Goal: Information Seeking & Learning: Find specific fact

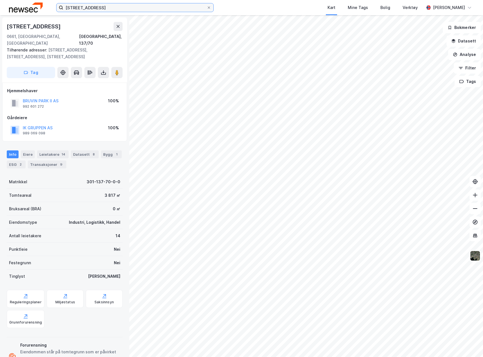
click at [91, 9] on input "[STREET_ADDRESS]" at bounding box center [134, 7] width 143 height 8
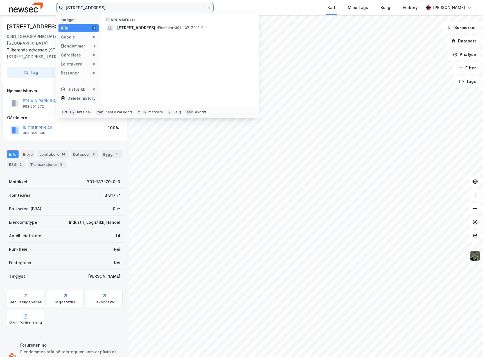
click at [91, 9] on input "[STREET_ADDRESS]" at bounding box center [134, 7] width 143 height 8
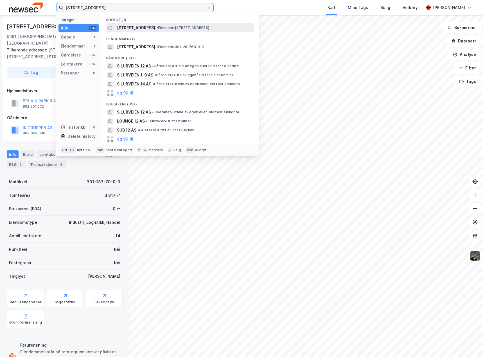
type input "[STREET_ADDRESS]"
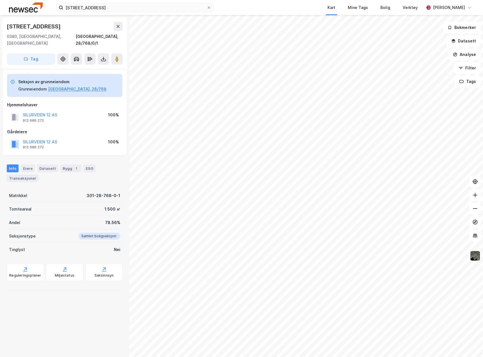
click at [12, 35] on div "0380, [GEOGRAPHIC_DATA], [GEOGRAPHIC_DATA]" at bounding box center [41, 39] width 69 height 13
copy div "0380"
click at [24, 36] on div "0380, [GEOGRAPHIC_DATA], [GEOGRAPHIC_DATA]" at bounding box center [41, 39] width 69 height 13
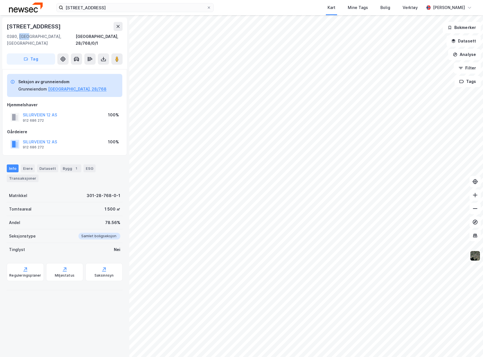
copy div "[GEOGRAPHIC_DATA]"
click at [23, 164] on div "Eiere" at bounding box center [28, 168] width 14 height 8
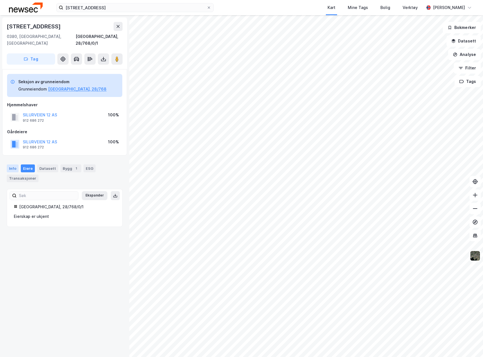
click at [12, 164] on div "Info" at bounding box center [13, 168] width 12 height 8
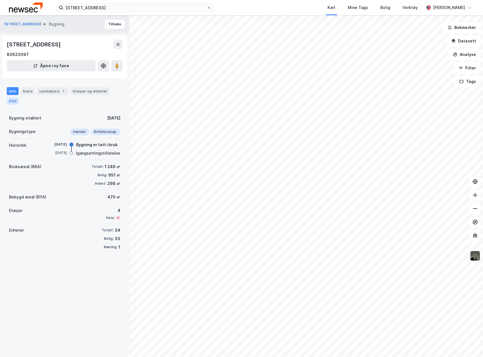
click at [17, 101] on div "ESG" at bounding box center [13, 100] width 12 height 7
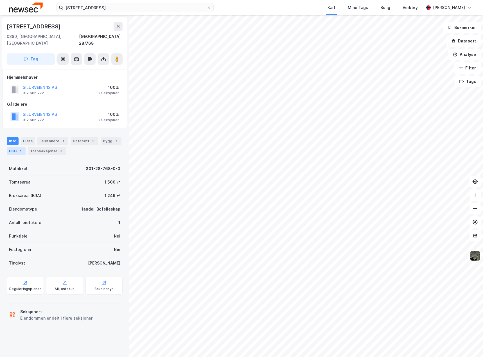
click at [16, 147] on div "ESG 1" at bounding box center [16, 151] width 19 height 8
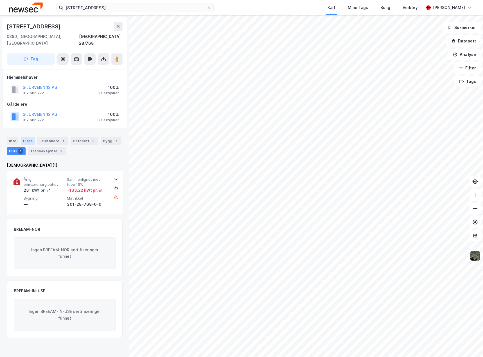
click at [24, 137] on div "Eiere" at bounding box center [28, 141] width 14 height 8
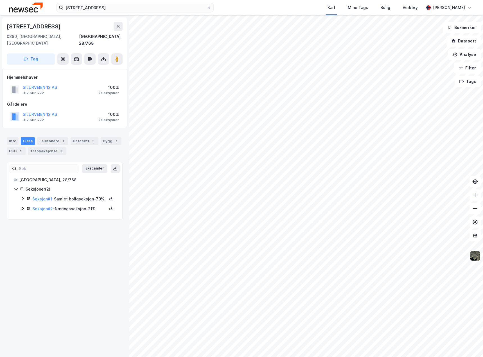
click at [7, 137] on div "Info [PERSON_NAME] 1 Datasett 3 Bygg 1 ESG 1 Transaksjoner 8" at bounding box center [65, 146] width 116 height 18
click at [9, 137] on div "Info" at bounding box center [13, 141] width 12 height 8
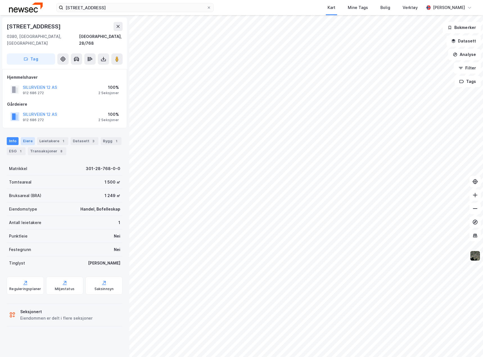
click at [26, 137] on div "Eiere" at bounding box center [28, 141] width 14 height 8
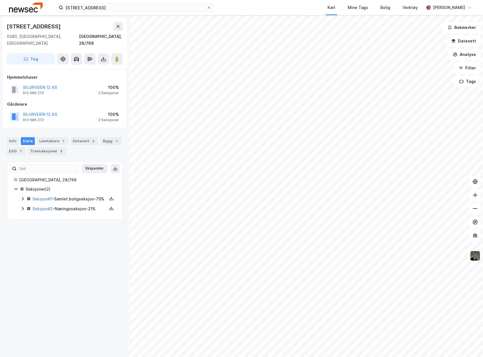
click at [15, 187] on icon at bounding box center [16, 189] width 4 height 4
click at [23, 210] on icon at bounding box center [23, 208] width 4 height 4
click at [23, 197] on icon at bounding box center [23, 198] width 2 height 3
click at [96, 322] on div "[STREET_ADDRESS], 28/768 Tag Hjemmelshaver SILURVEIEN 12 AS 912 686 272 100% 2 …" at bounding box center [64, 186] width 129 height 342
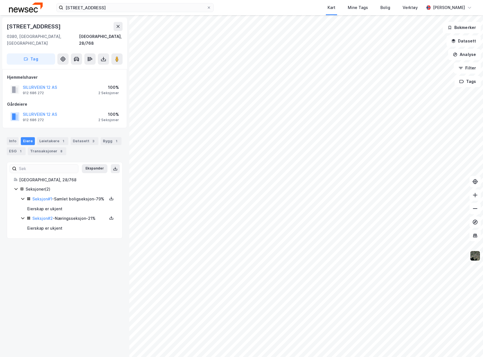
click at [72, 258] on div "[STREET_ADDRESS], 28/768 Tag Hjemmelshaver SILURVEIEN 12 AS 912 686 272 100% 2 …" at bounding box center [64, 186] width 129 height 342
click at [10, 137] on div "Info" at bounding box center [13, 141] width 12 height 8
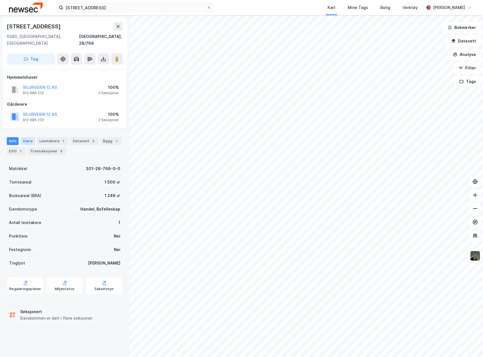
click at [33, 137] on div "Eiere" at bounding box center [28, 141] width 14 height 8
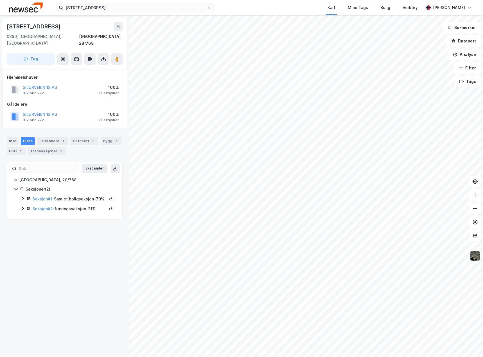
click at [70, 236] on div "[STREET_ADDRESS], 28/768 Tag Hjemmelshaver SILURVEIEN 12 AS 912 686 272 100% 2 …" at bounding box center [64, 186] width 129 height 342
